Goal: Information Seeking & Learning: Compare options

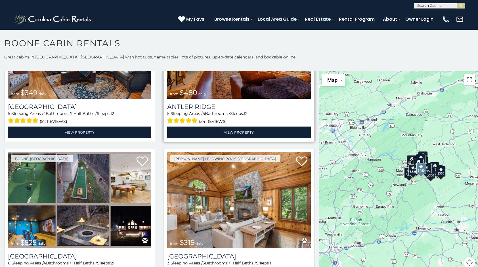
scroll to position [114, 0]
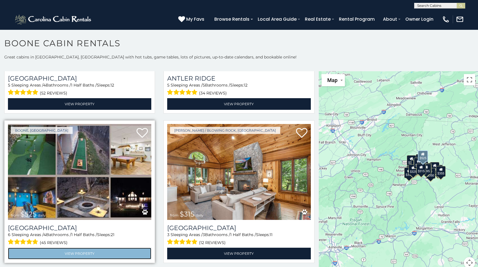
click at [80, 248] on link "View Property" at bounding box center [79, 254] width 143 height 12
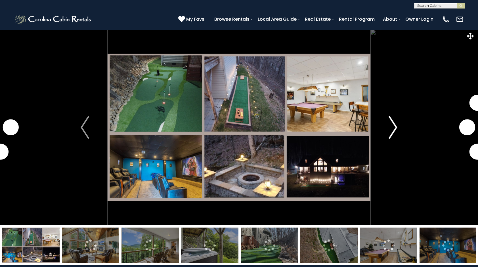
click at [394, 126] on img "Next" at bounding box center [393, 127] width 9 height 23
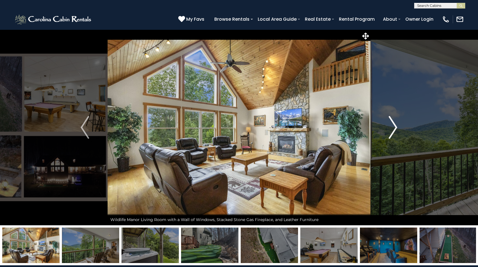
click at [391, 129] on img "Next" at bounding box center [393, 127] width 9 height 23
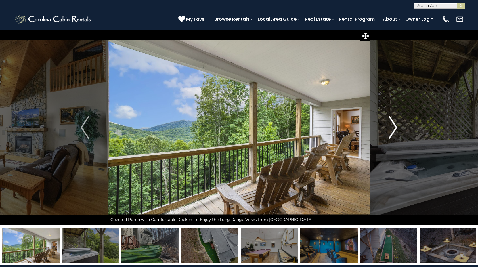
click at [393, 124] on img "Next" at bounding box center [393, 127] width 9 height 23
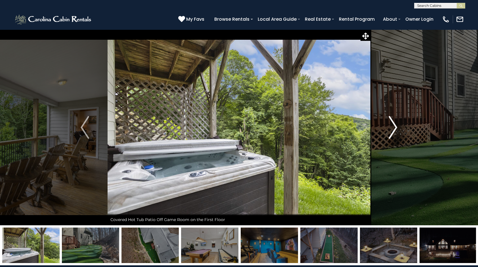
click at [394, 125] on img "Next" at bounding box center [393, 127] width 9 height 23
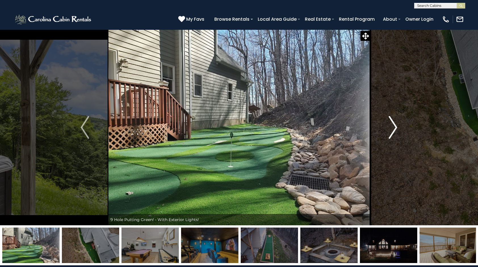
click at [393, 126] on img "Next" at bounding box center [393, 127] width 9 height 23
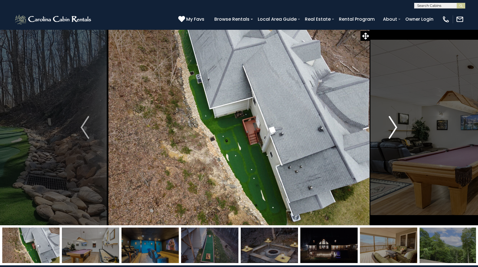
click at [393, 126] on img "Next" at bounding box center [393, 127] width 9 height 23
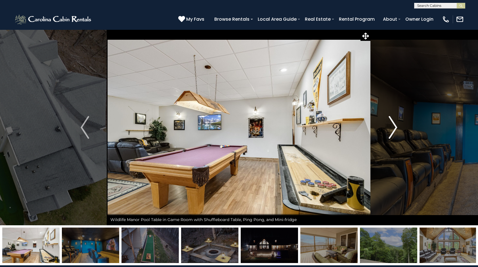
click at [393, 126] on img "Next" at bounding box center [393, 127] width 9 height 23
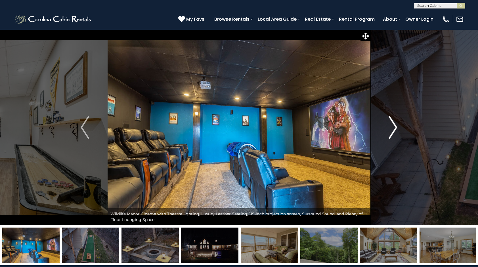
click at [393, 126] on img "Next" at bounding box center [393, 127] width 9 height 23
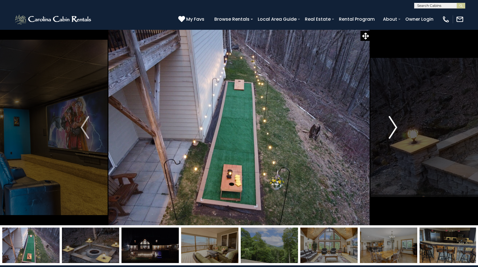
click at [393, 126] on img "Next" at bounding box center [393, 127] width 9 height 23
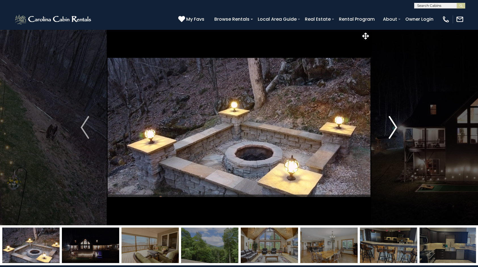
click at [393, 126] on img "Next" at bounding box center [393, 127] width 9 height 23
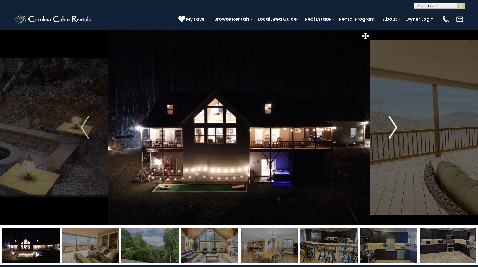
click at [393, 126] on img "Next" at bounding box center [393, 127] width 9 height 23
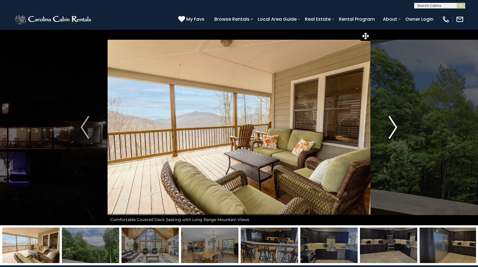
click at [393, 126] on img "Next" at bounding box center [393, 127] width 9 height 23
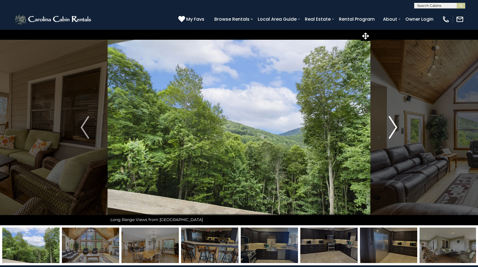
click at [393, 126] on img "Next" at bounding box center [393, 127] width 9 height 23
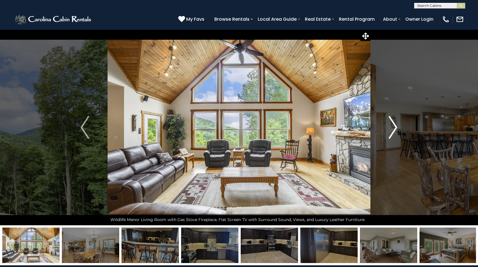
click at [393, 126] on img "Next" at bounding box center [393, 127] width 9 height 23
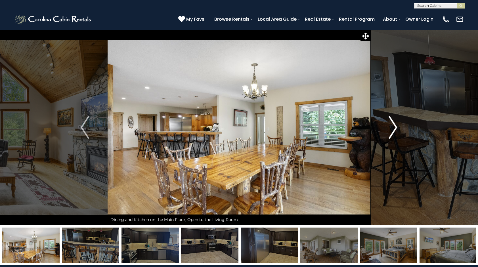
click at [393, 126] on img "Next" at bounding box center [393, 127] width 9 height 23
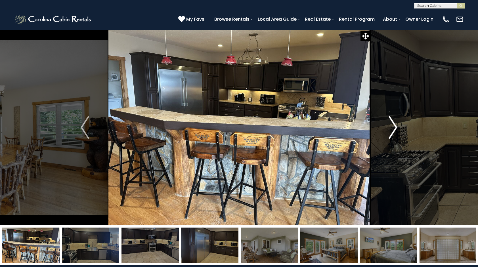
click at [393, 126] on img "Next" at bounding box center [393, 127] width 9 height 23
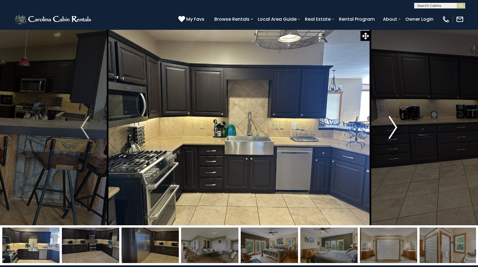
click at [393, 126] on img "Next" at bounding box center [393, 127] width 9 height 23
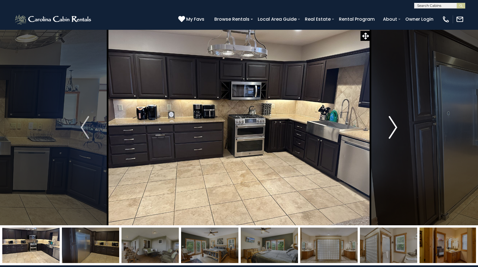
click at [393, 126] on img "Next" at bounding box center [393, 127] width 9 height 23
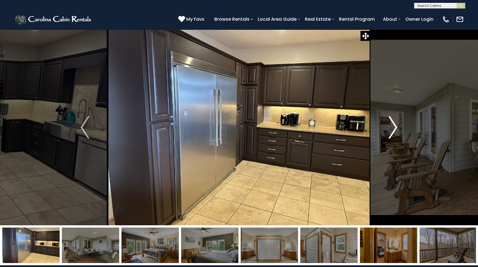
click at [393, 126] on img "Next" at bounding box center [393, 127] width 9 height 23
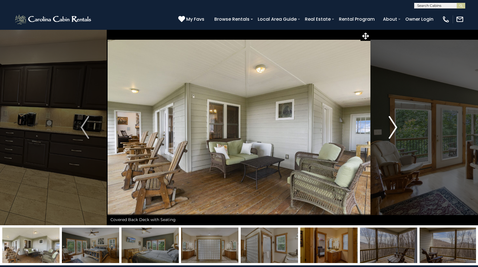
click at [393, 126] on img "Next" at bounding box center [393, 127] width 9 height 23
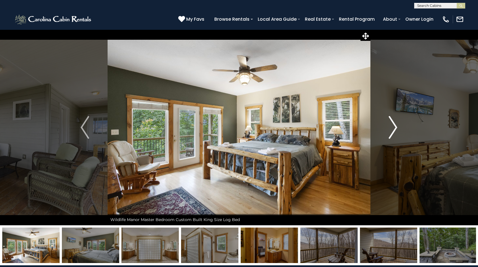
click at [393, 126] on img "Next" at bounding box center [393, 127] width 9 height 23
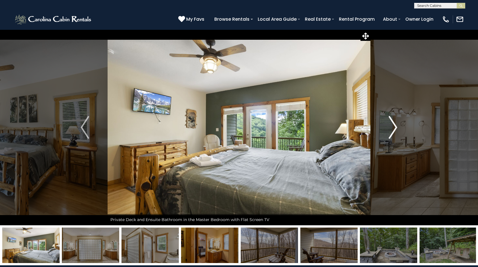
click at [393, 126] on img "Next" at bounding box center [393, 127] width 9 height 23
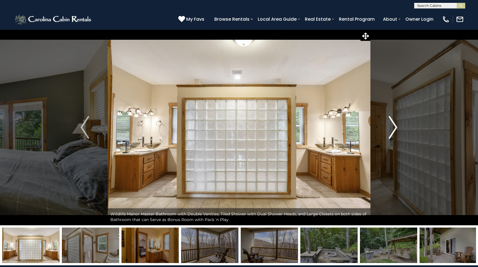
click at [393, 126] on img "Next" at bounding box center [393, 127] width 9 height 23
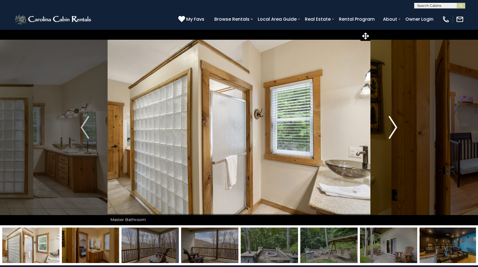
click at [394, 126] on img "Next" at bounding box center [393, 127] width 9 height 23
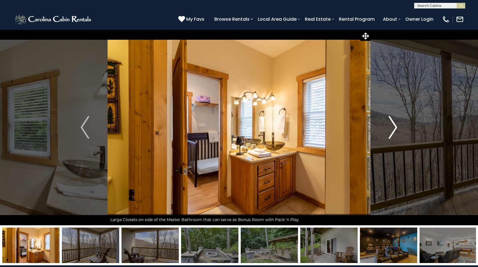
click at [394, 126] on img "Next" at bounding box center [393, 127] width 9 height 23
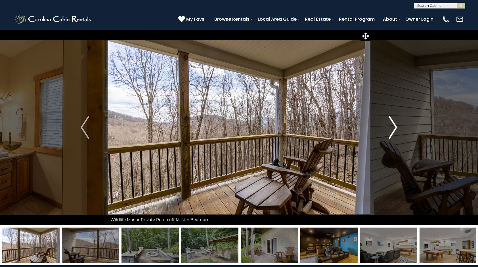
click at [394, 126] on img "Next" at bounding box center [393, 127] width 9 height 23
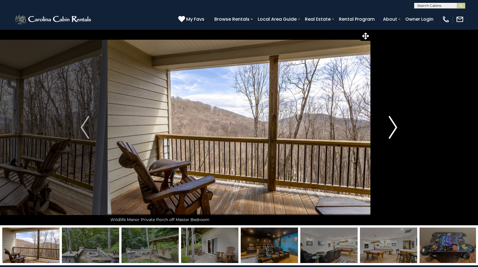
click at [394, 126] on img "Next" at bounding box center [393, 127] width 9 height 23
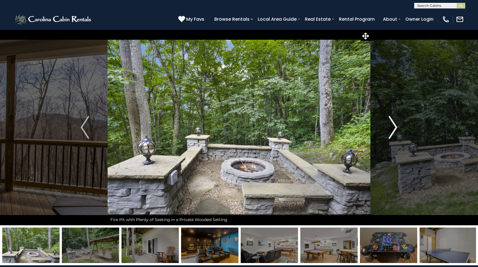
click at [394, 126] on img "Next" at bounding box center [393, 127] width 9 height 23
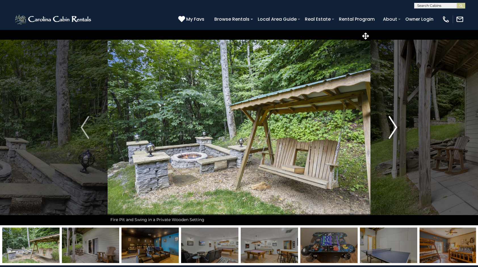
click at [394, 126] on img "Next" at bounding box center [393, 127] width 9 height 23
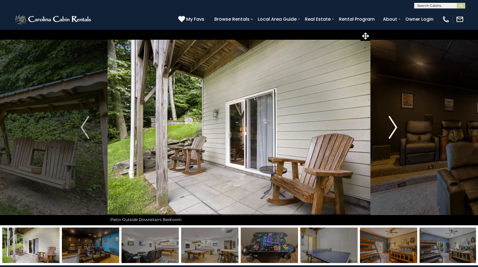
click at [394, 126] on img "Next" at bounding box center [393, 127] width 9 height 23
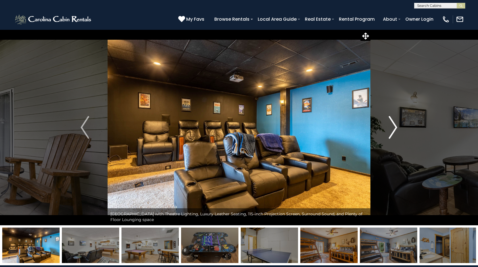
click at [394, 126] on img "Next" at bounding box center [393, 127] width 9 height 23
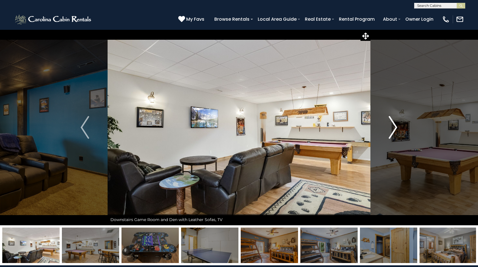
click at [394, 126] on img "Next" at bounding box center [393, 127] width 9 height 23
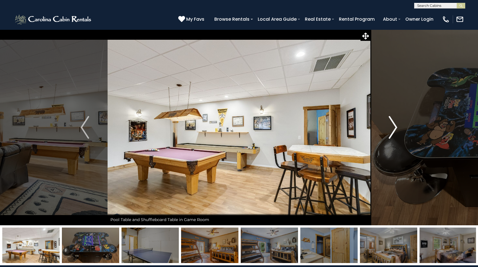
click at [394, 126] on img "Next" at bounding box center [393, 127] width 9 height 23
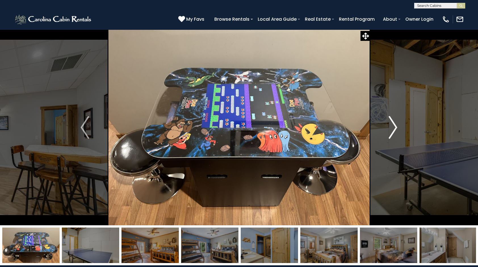
click at [394, 126] on img "Next" at bounding box center [393, 127] width 9 height 23
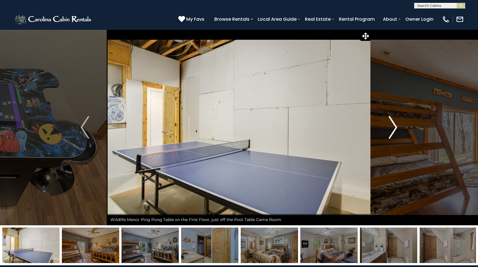
click at [394, 126] on img "Next" at bounding box center [393, 127] width 9 height 23
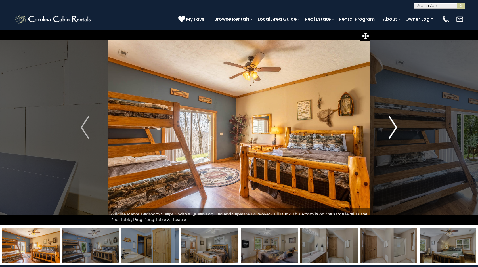
click at [394, 126] on img "Next" at bounding box center [393, 127] width 9 height 23
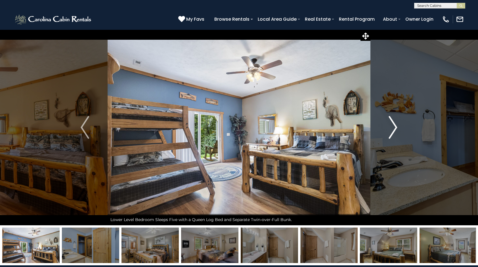
click at [394, 126] on img "Next" at bounding box center [393, 127] width 9 height 23
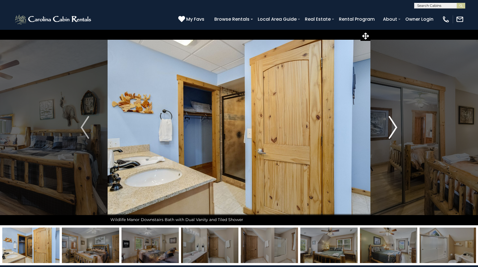
click at [394, 126] on img "Next" at bounding box center [393, 127] width 9 height 23
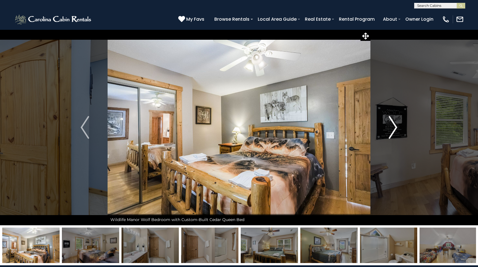
click at [394, 126] on img "Next" at bounding box center [393, 127] width 9 height 23
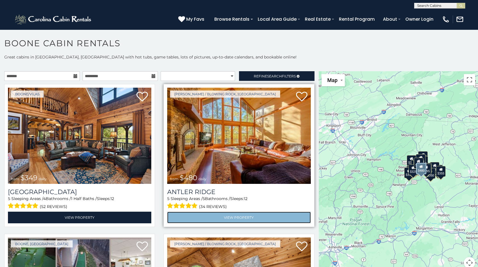
click at [229, 213] on link "View Property" at bounding box center [238, 218] width 143 height 12
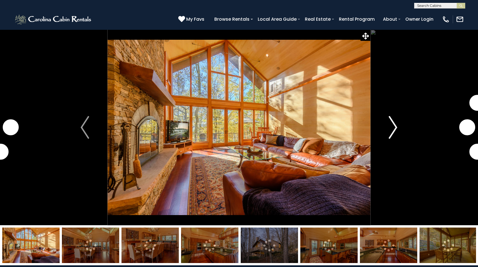
click at [395, 129] on img "Next" at bounding box center [393, 127] width 9 height 23
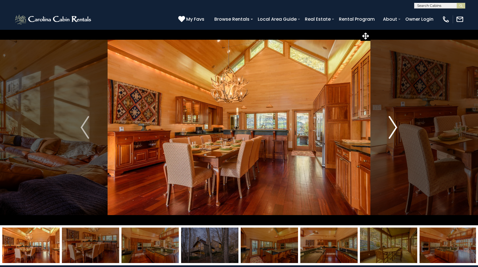
click at [394, 126] on img "Next" at bounding box center [393, 127] width 9 height 23
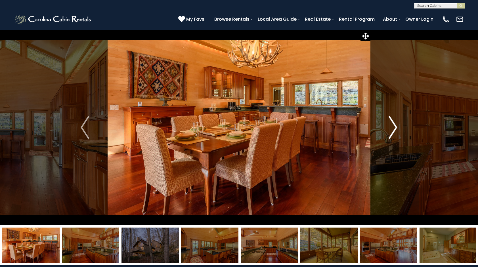
click at [394, 126] on img "Next" at bounding box center [393, 127] width 9 height 23
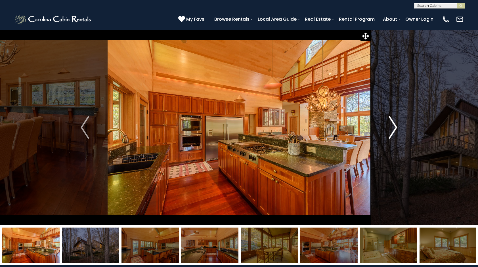
click at [394, 126] on img "Next" at bounding box center [393, 127] width 9 height 23
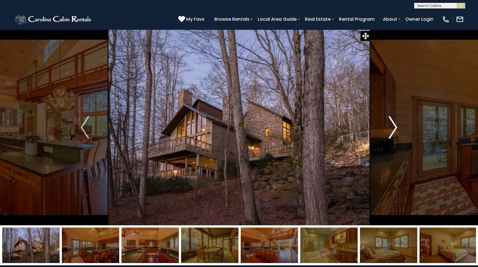
click at [394, 126] on img "Next" at bounding box center [393, 127] width 9 height 23
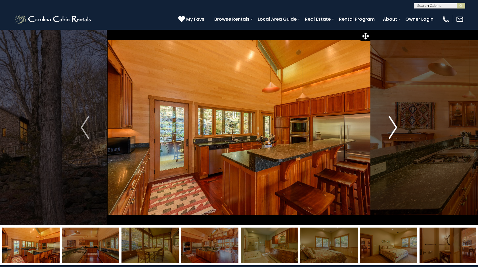
click at [394, 126] on img "Next" at bounding box center [393, 127] width 9 height 23
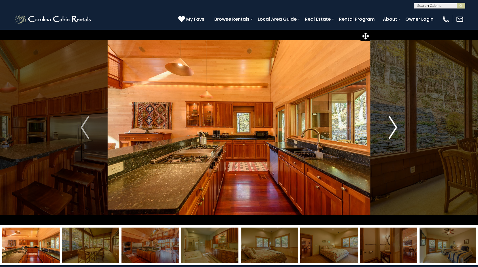
click at [394, 126] on img "Next" at bounding box center [393, 127] width 9 height 23
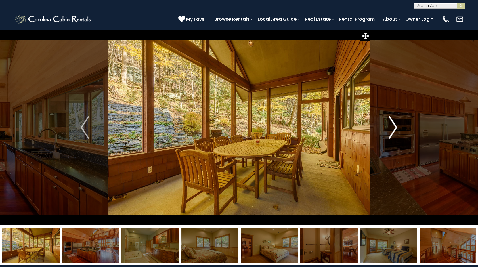
click at [394, 126] on img "Next" at bounding box center [393, 127] width 9 height 23
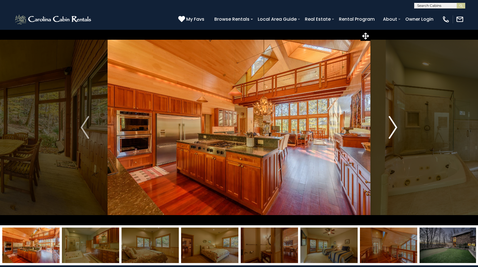
click at [394, 126] on img "Next" at bounding box center [393, 127] width 9 height 23
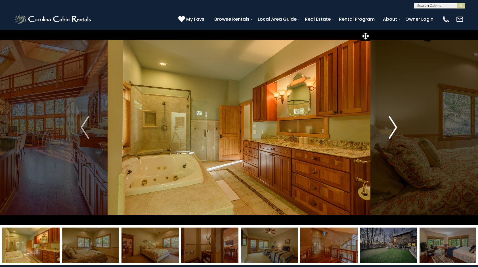
click at [394, 126] on img "Next" at bounding box center [393, 127] width 9 height 23
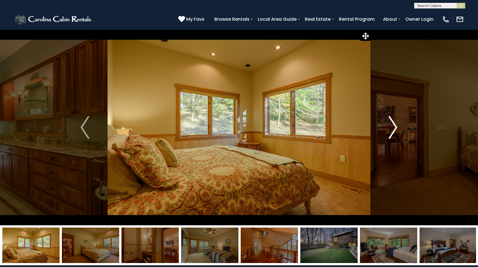
click at [394, 126] on img "Next" at bounding box center [393, 127] width 9 height 23
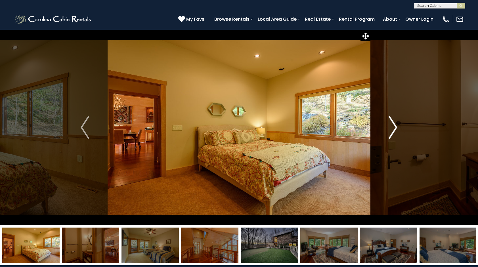
click at [394, 126] on img "Next" at bounding box center [393, 127] width 9 height 23
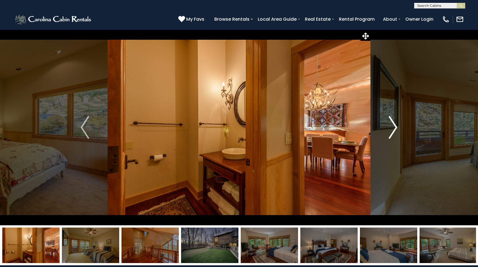
click at [394, 126] on img "Next" at bounding box center [393, 127] width 9 height 23
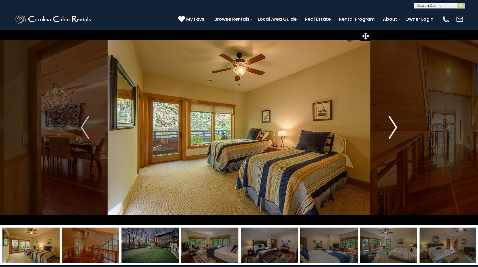
click at [394, 126] on img "Next" at bounding box center [393, 127] width 9 height 23
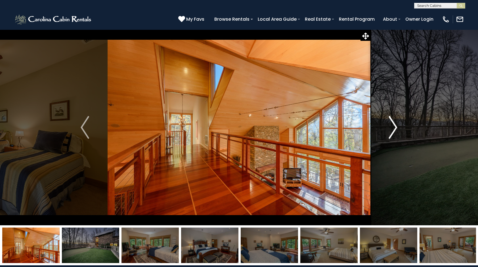
click at [394, 126] on img "Next" at bounding box center [393, 127] width 9 height 23
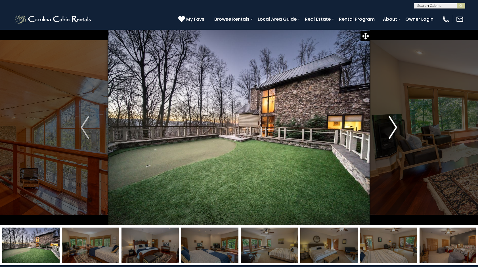
click at [394, 126] on img "Next" at bounding box center [393, 127] width 9 height 23
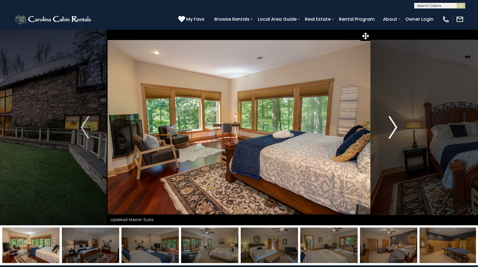
click at [394, 126] on img "Next" at bounding box center [393, 127] width 9 height 23
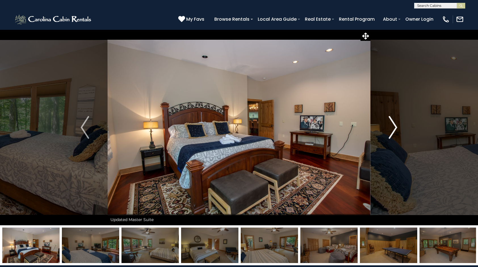
click at [394, 126] on img "Next" at bounding box center [393, 127] width 9 height 23
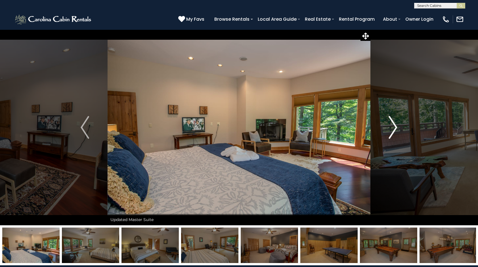
click at [394, 126] on img "Next" at bounding box center [393, 127] width 9 height 23
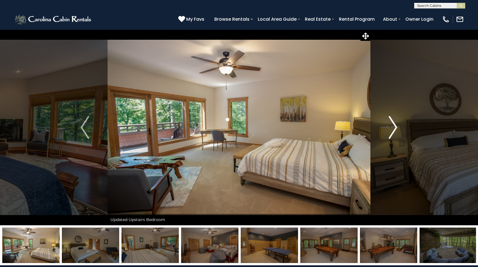
click at [394, 126] on img "Next" at bounding box center [393, 127] width 9 height 23
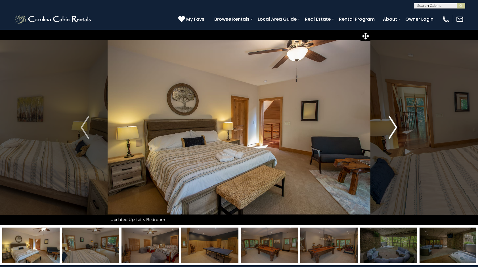
click at [394, 126] on img "Next" at bounding box center [393, 127] width 9 height 23
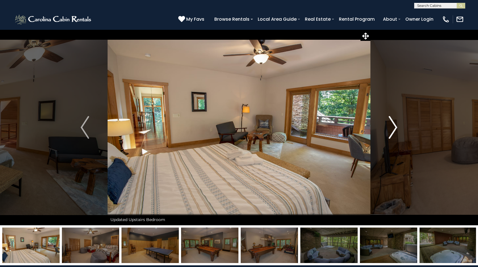
click at [394, 126] on img "Next" at bounding box center [393, 127] width 9 height 23
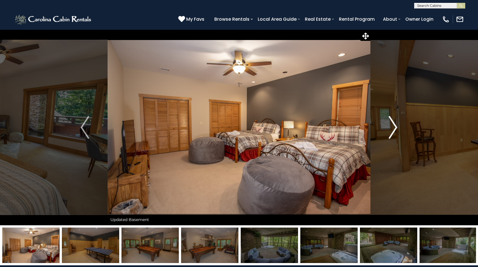
click at [394, 126] on img "Next" at bounding box center [393, 127] width 9 height 23
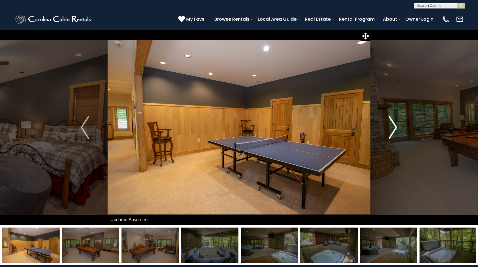
click at [394, 126] on img "Next" at bounding box center [393, 127] width 9 height 23
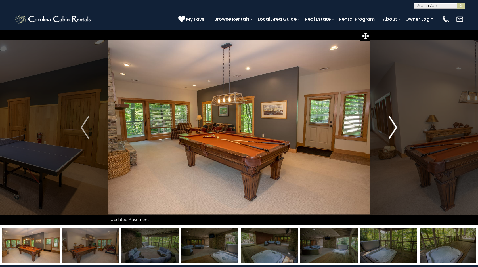
click at [394, 126] on img "Next" at bounding box center [393, 127] width 9 height 23
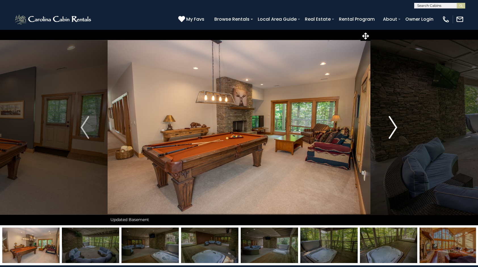
click at [394, 126] on img "Next" at bounding box center [393, 127] width 9 height 23
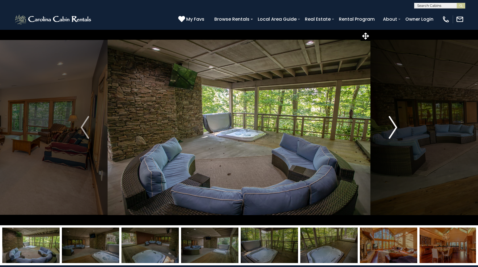
click at [394, 126] on img "Next" at bounding box center [393, 127] width 9 height 23
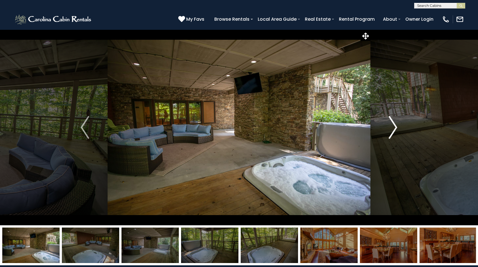
click at [394, 126] on img "Next" at bounding box center [393, 127] width 9 height 23
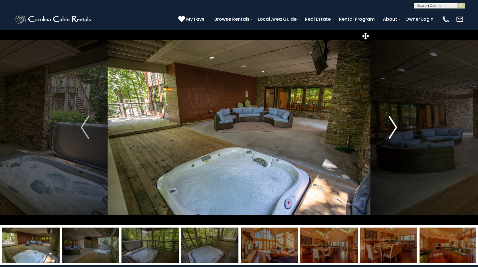
click at [394, 126] on img "Next" at bounding box center [393, 127] width 9 height 23
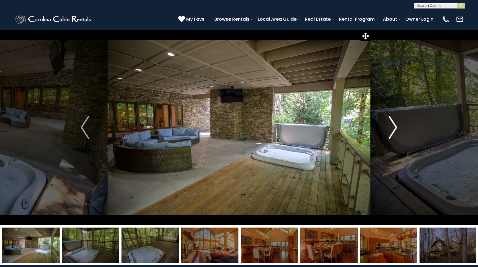
click at [394, 126] on img "Next" at bounding box center [393, 127] width 9 height 23
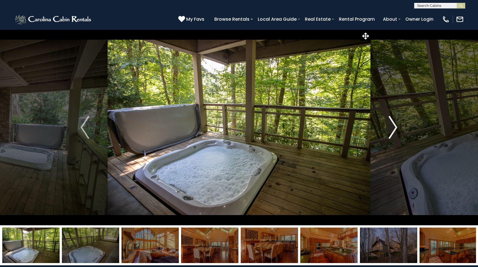
click at [394, 126] on img "Next" at bounding box center [393, 127] width 9 height 23
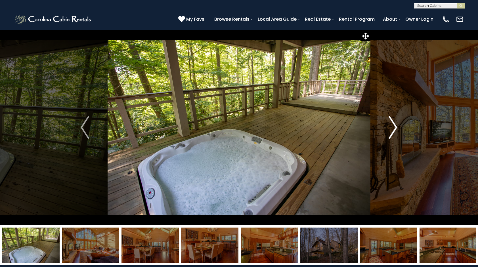
click at [394, 126] on img "Next" at bounding box center [393, 127] width 9 height 23
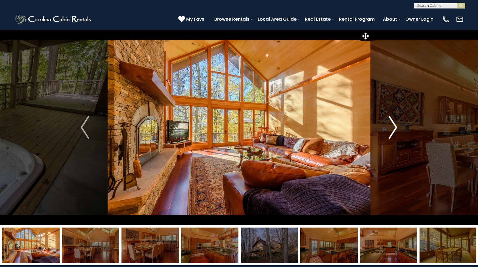
click at [394, 126] on img "Next" at bounding box center [393, 127] width 9 height 23
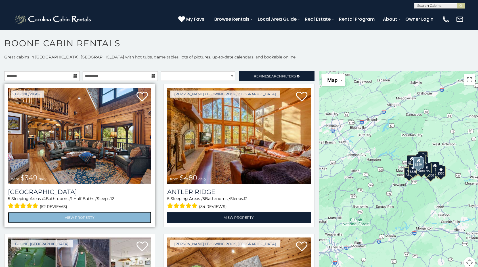
click at [83, 214] on link "View Property" at bounding box center [79, 218] width 143 height 12
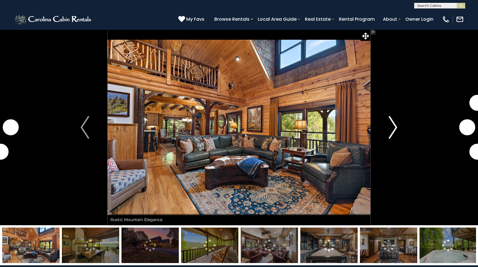
click at [395, 128] on img "Next" at bounding box center [393, 127] width 9 height 23
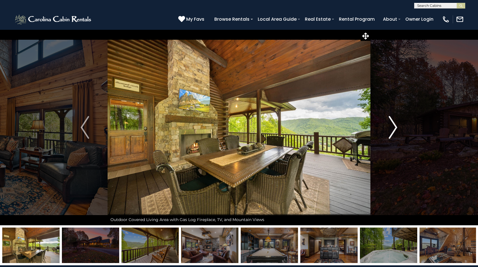
click at [395, 128] on img "Next" at bounding box center [393, 127] width 9 height 23
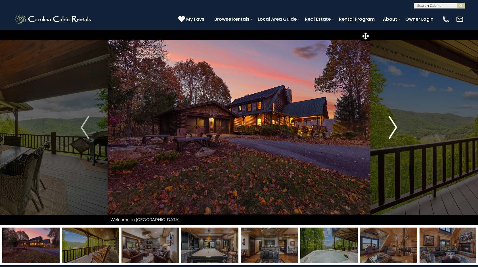
click at [395, 128] on img "Next" at bounding box center [393, 127] width 9 height 23
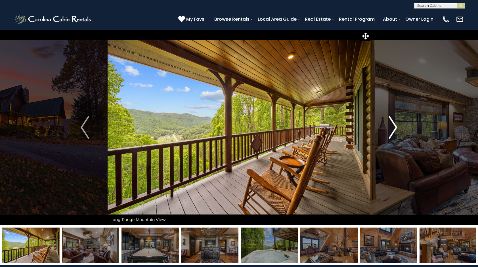
click at [395, 128] on img "Next" at bounding box center [393, 127] width 9 height 23
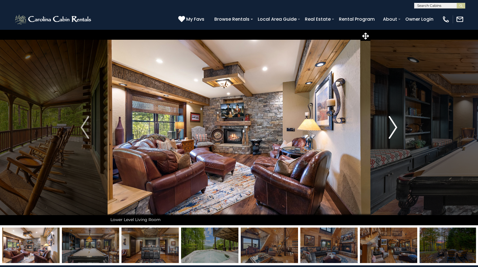
click at [395, 128] on img "Next" at bounding box center [393, 127] width 9 height 23
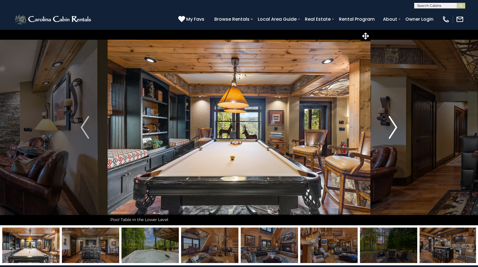
click at [395, 128] on img "Next" at bounding box center [393, 127] width 9 height 23
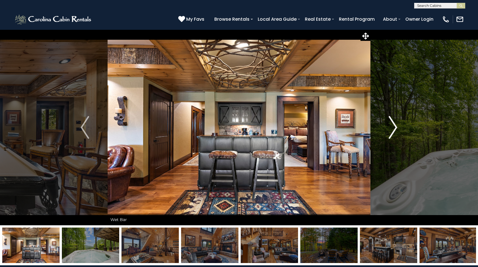
click at [395, 128] on img "Next" at bounding box center [393, 127] width 9 height 23
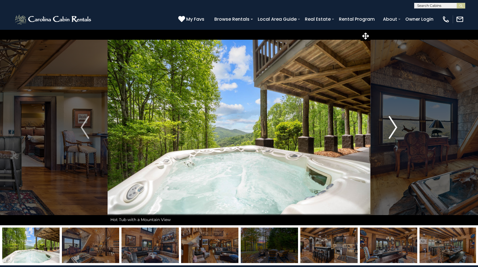
click at [395, 128] on img "Next" at bounding box center [393, 127] width 9 height 23
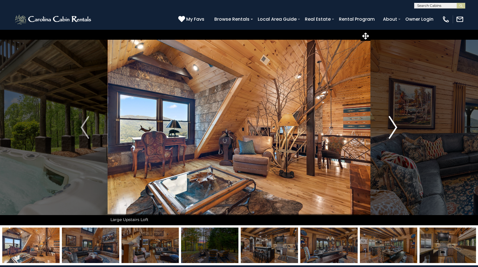
click at [395, 128] on img "Next" at bounding box center [393, 127] width 9 height 23
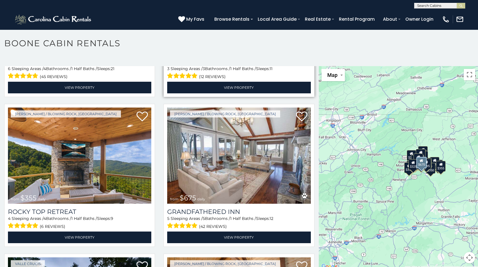
scroll to position [284, 0]
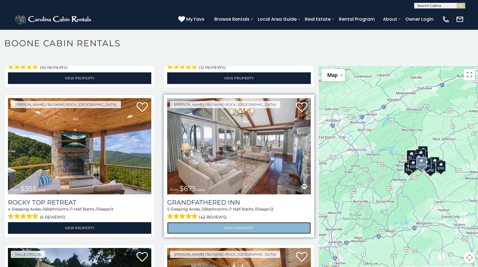
click at [236, 222] on link "View Property" at bounding box center [238, 228] width 143 height 12
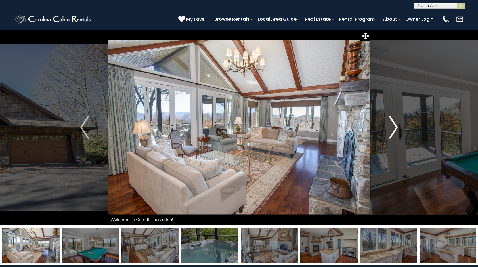
click at [392, 130] on img "Next" at bounding box center [393, 127] width 9 height 23
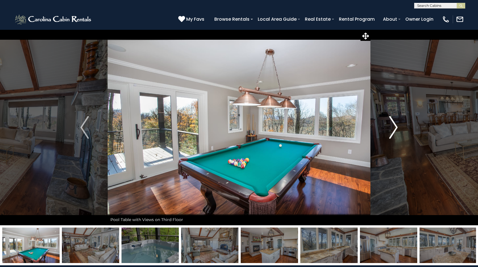
click at [393, 128] on img "Next" at bounding box center [393, 127] width 9 height 23
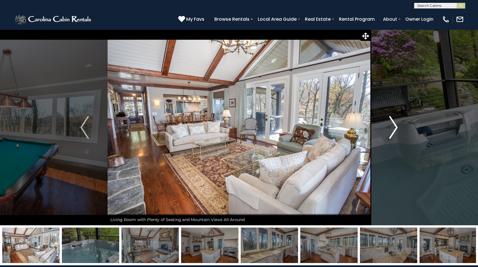
click at [394, 128] on img "Next" at bounding box center [393, 127] width 9 height 23
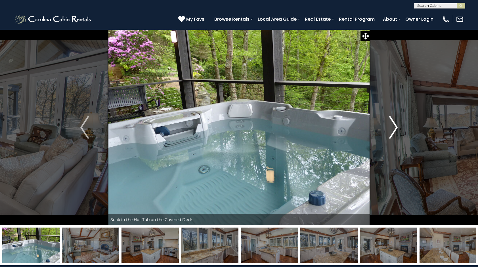
click at [394, 128] on img "Next" at bounding box center [393, 127] width 9 height 23
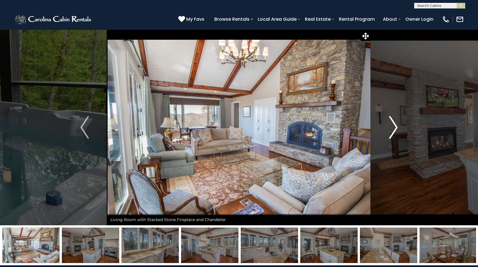
click at [394, 128] on img "Next" at bounding box center [393, 127] width 9 height 23
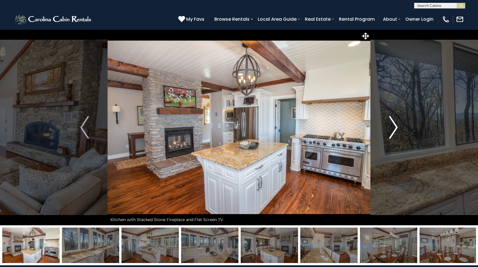
click at [394, 128] on img "Next" at bounding box center [393, 127] width 9 height 23
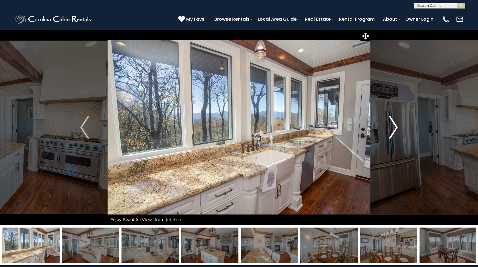
click at [394, 128] on img "Next" at bounding box center [393, 127] width 9 height 23
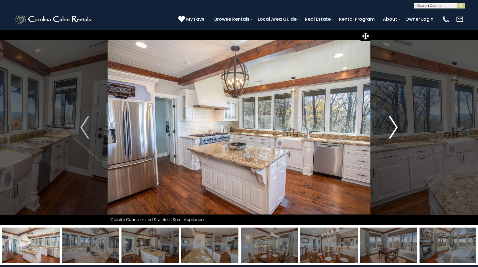
click at [394, 128] on img "Next" at bounding box center [393, 127] width 9 height 23
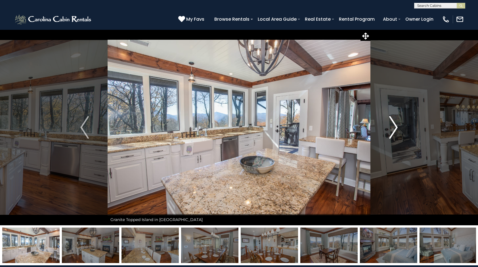
click at [394, 128] on img "Next" at bounding box center [393, 127] width 9 height 23
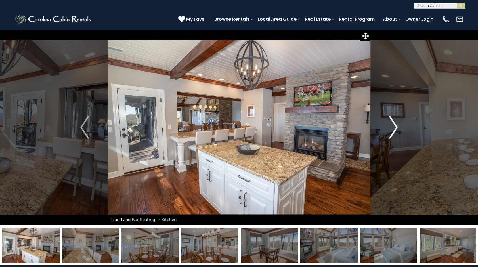
click at [394, 128] on img "Next" at bounding box center [393, 127] width 9 height 23
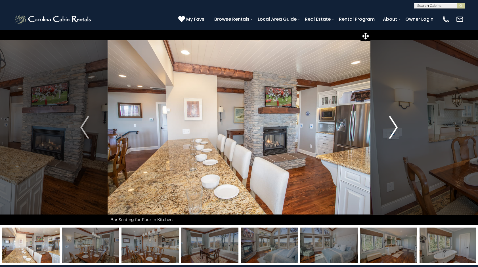
click at [394, 128] on img "Next" at bounding box center [393, 127] width 9 height 23
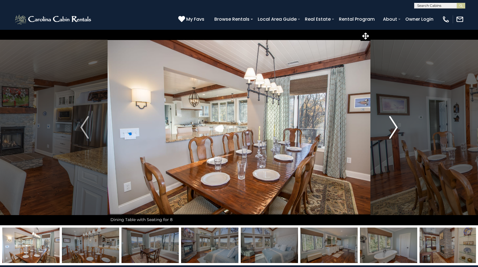
click at [394, 128] on img "Next" at bounding box center [393, 127] width 9 height 23
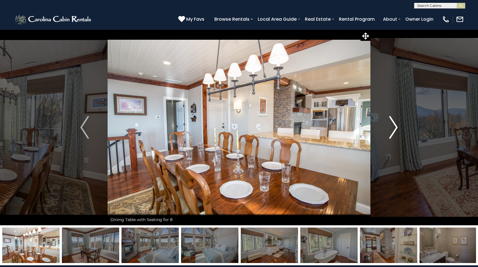
click at [394, 128] on img "Next" at bounding box center [393, 127] width 9 height 23
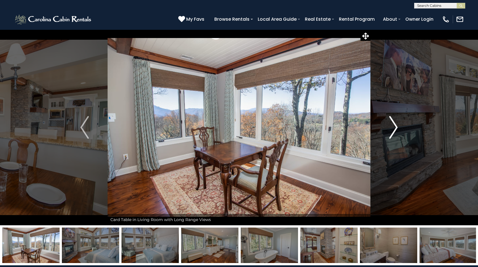
click at [394, 127] on img "Next" at bounding box center [393, 127] width 9 height 23
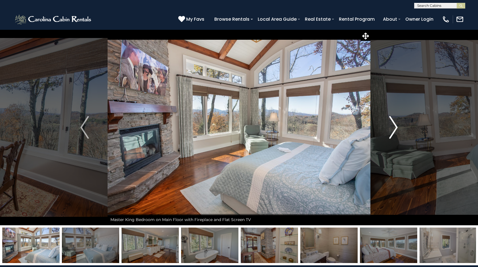
click at [394, 127] on img "Next" at bounding box center [393, 127] width 9 height 23
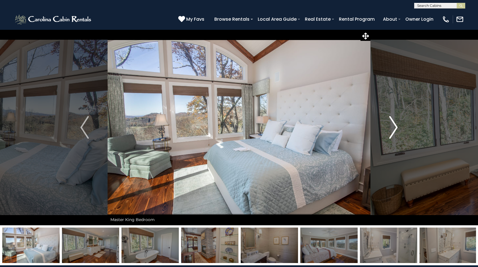
click at [394, 127] on img "Next" at bounding box center [393, 127] width 9 height 23
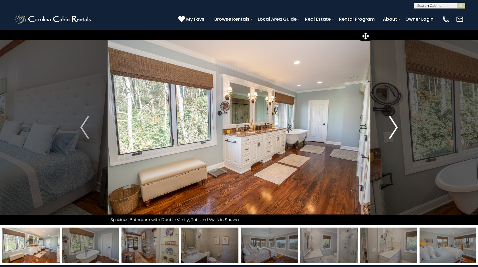
click at [394, 127] on img "Next" at bounding box center [393, 127] width 9 height 23
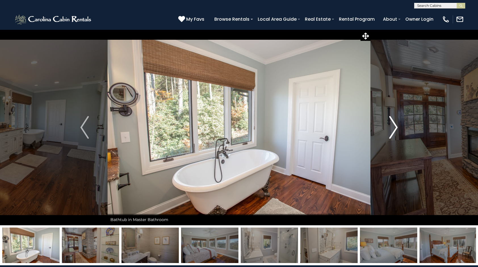
click at [394, 127] on img "Next" at bounding box center [393, 127] width 9 height 23
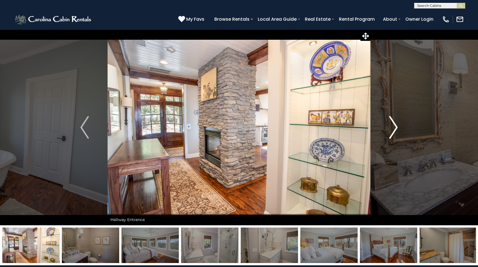
click at [394, 127] on img "Next" at bounding box center [393, 127] width 9 height 23
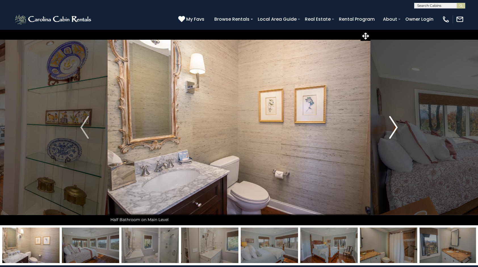
click at [394, 127] on img "Next" at bounding box center [393, 127] width 9 height 23
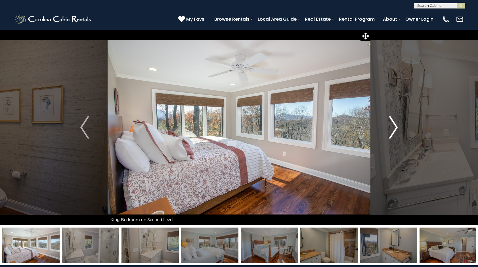
click at [394, 127] on img "Next" at bounding box center [393, 127] width 9 height 23
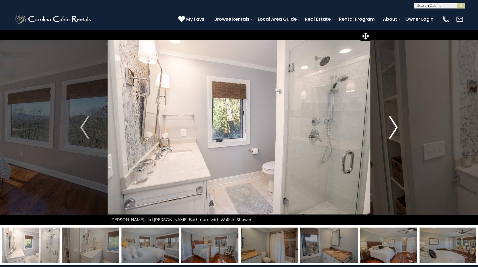
click at [394, 127] on img "Next" at bounding box center [393, 127] width 9 height 23
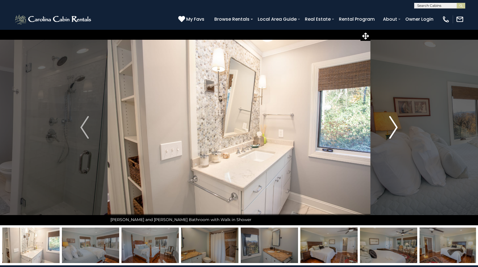
click at [394, 127] on img "Next" at bounding box center [393, 127] width 9 height 23
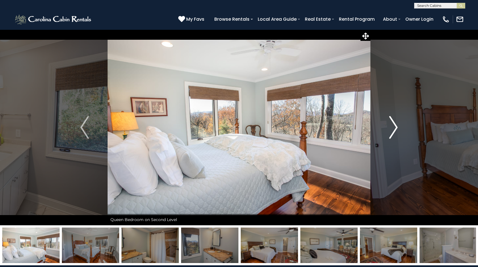
click at [394, 127] on img "Next" at bounding box center [393, 127] width 9 height 23
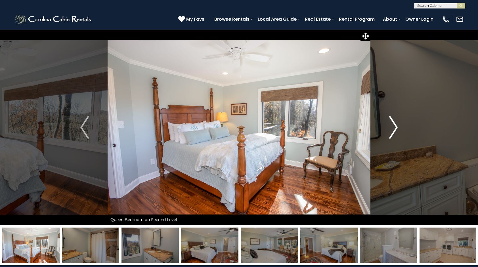
click at [394, 127] on img "Next" at bounding box center [393, 127] width 9 height 23
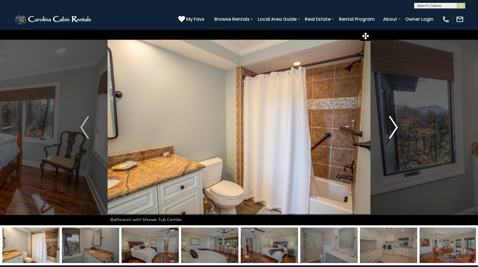
click at [394, 127] on img "Next" at bounding box center [393, 127] width 9 height 23
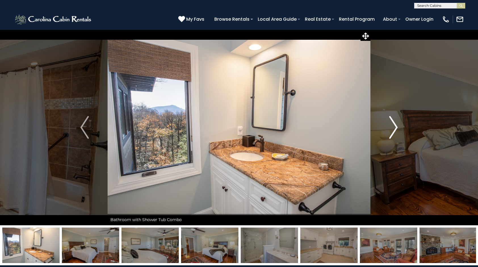
click at [394, 127] on img "Next" at bounding box center [393, 127] width 9 height 23
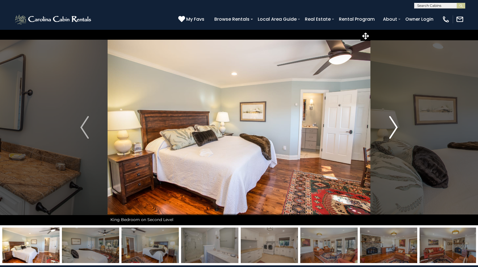
click at [394, 127] on img "Next" at bounding box center [393, 127] width 9 height 23
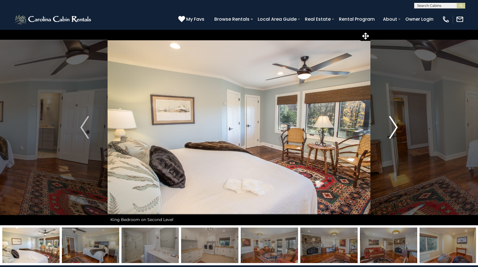
click at [394, 127] on img "Next" at bounding box center [393, 127] width 9 height 23
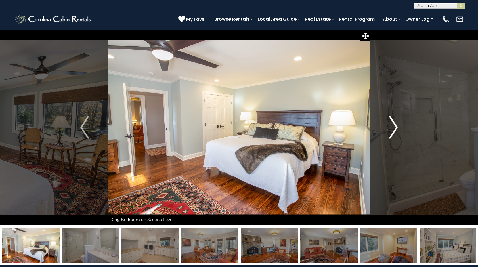
click at [394, 127] on img "Next" at bounding box center [393, 127] width 9 height 23
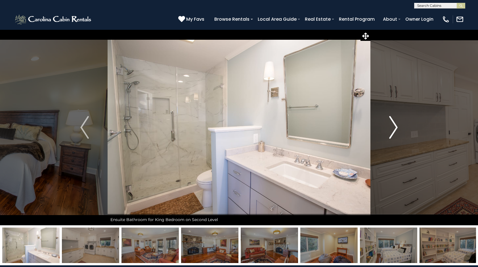
click at [394, 127] on img "Next" at bounding box center [393, 127] width 9 height 23
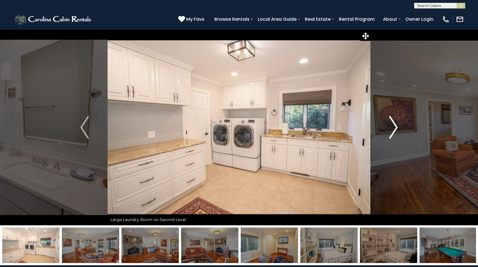
click at [394, 127] on img "Next" at bounding box center [393, 127] width 9 height 23
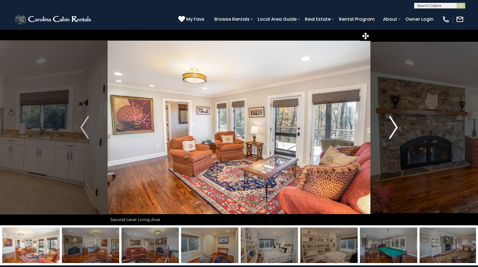
click at [394, 127] on img "Next" at bounding box center [393, 127] width 9 height 23
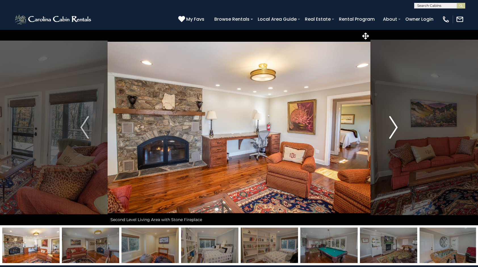
click at [394, 127] on img "Next" at bounding box center [393, 127] width 9 height 23
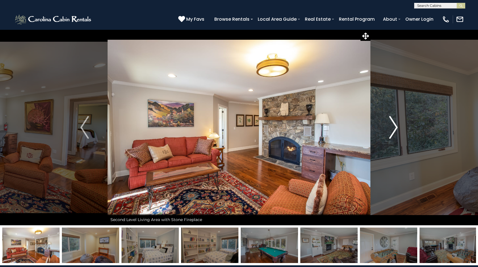
click at [394, 127] on img "Next" at bounding box center [393, 127] width 9 height 23
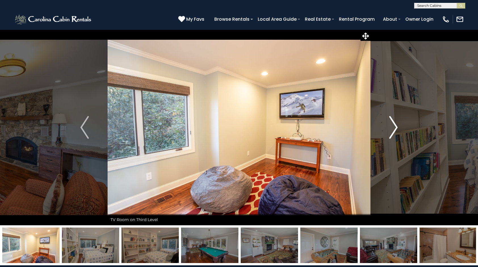
click at [394, 127] on img "Next" at bounding box center [393, 127] width 9 height 23
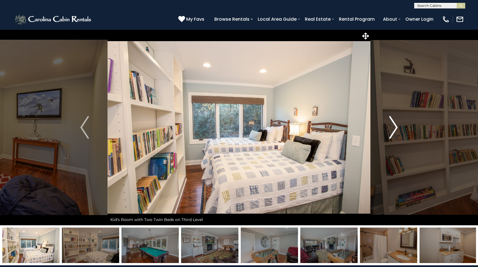
click at [394, 127] on img "Next" at bounding box center [393, 127] width 9 height 23
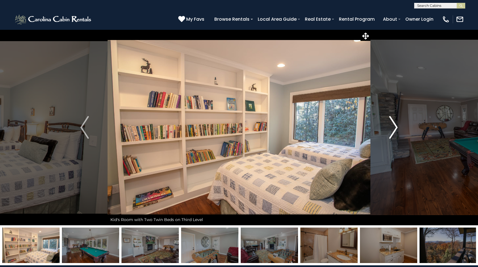
click at [394, 127] on img "Next" at bounding box center [393, 127] width 9 height 23
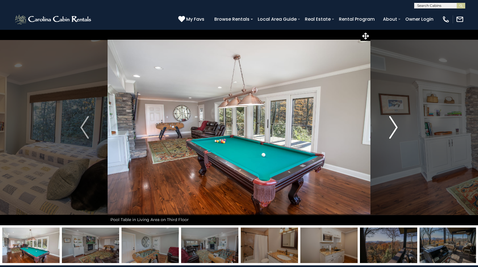
click at [394, 127] on img "Next" at bounding box center [393, 127] width 9 height 23
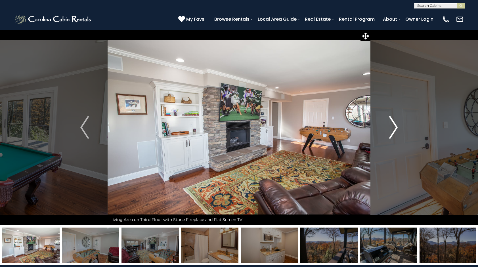
click at [394, 127] on img "Next" at bounding box center [393, 127] width 9 height 23
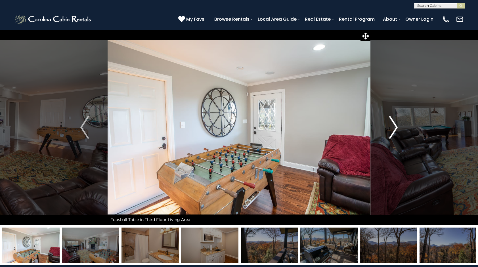
click at [394, 127] on img "Next" at bounding box center [393, 127] width 9 height 23
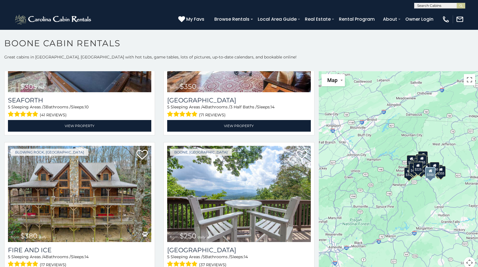
scroll to position [1449, 0]
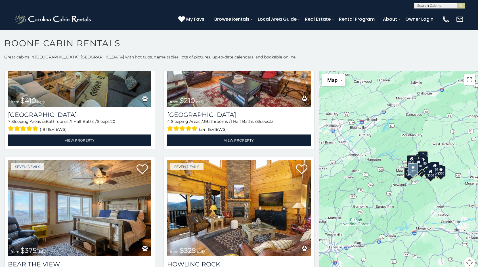
scroll to position [2031, 0]
